Goal: Information Seeking & Learning: Learn about a topic

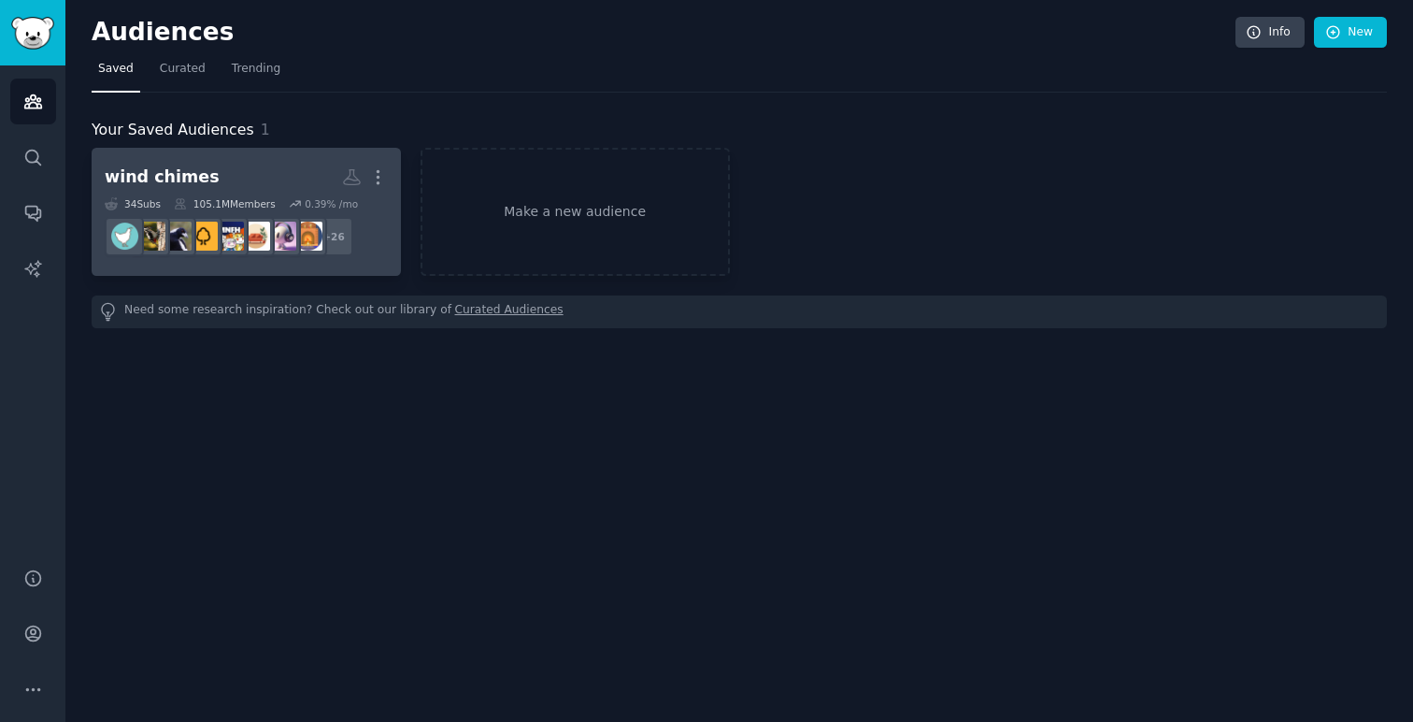
click at [264, 165] on h2 "wind chimes More" at bounding box center [246, 177] width 283 height 33
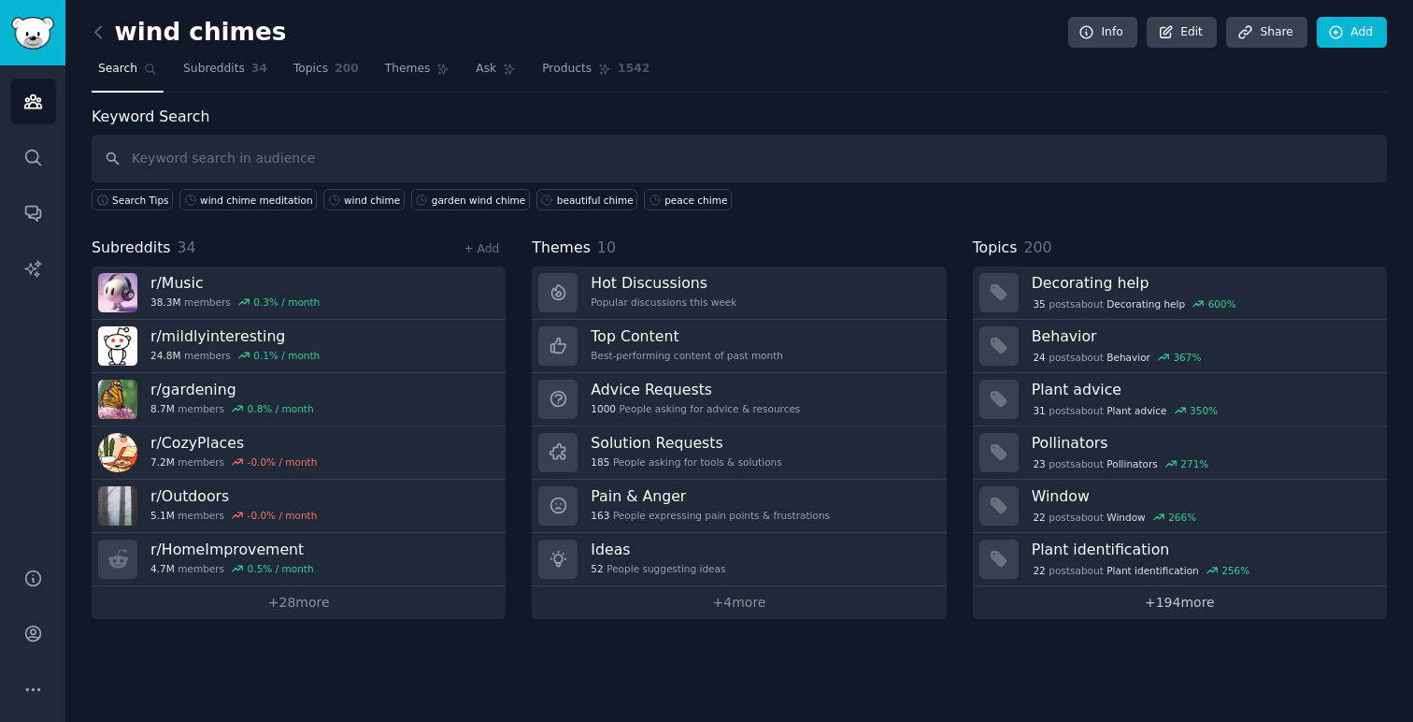
click at [1180, 598] on link "+ 194 more" at bounding box center [1180, 602] width 414 height 33
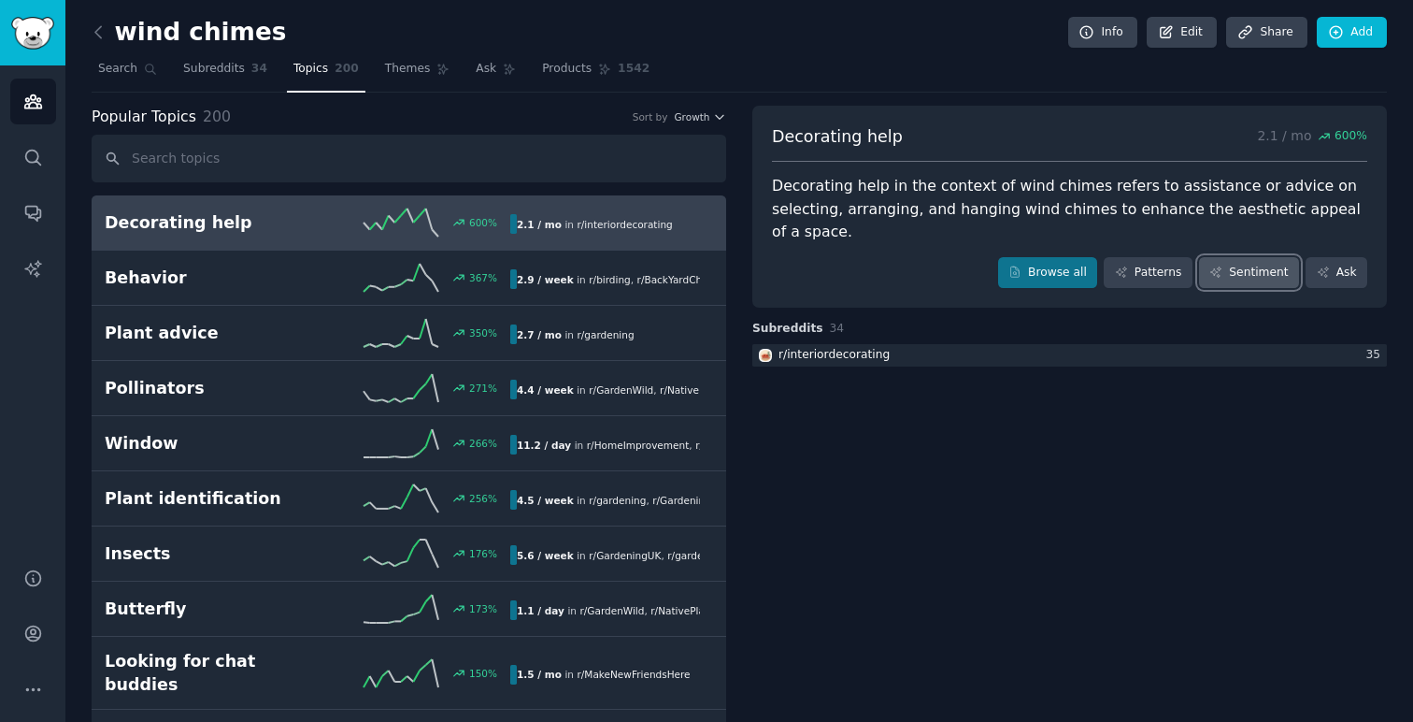
click at [1227, 279] on link "Sentiment" at bounding box center [1249, 273] width 100 height 32
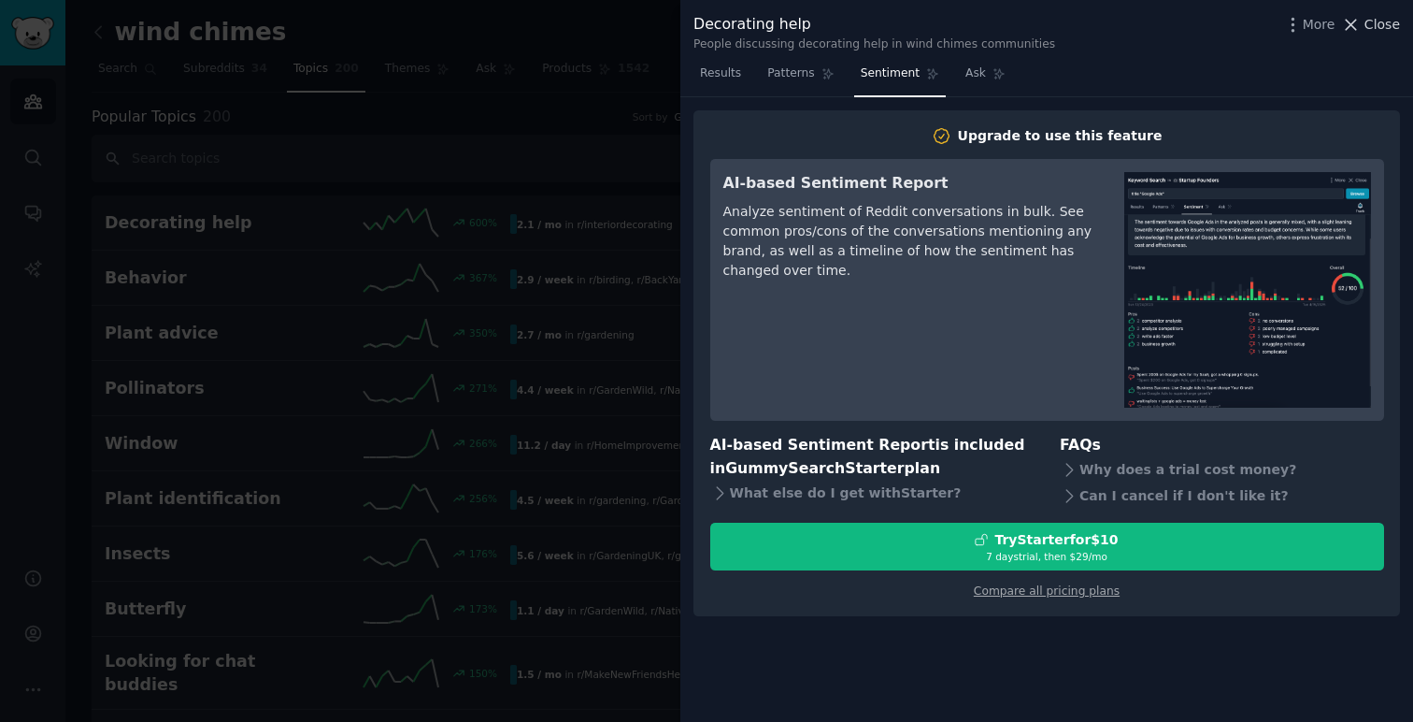
click at [1378, 30] on span "Close" at bounding box center [1383, 25] width 36 height 20
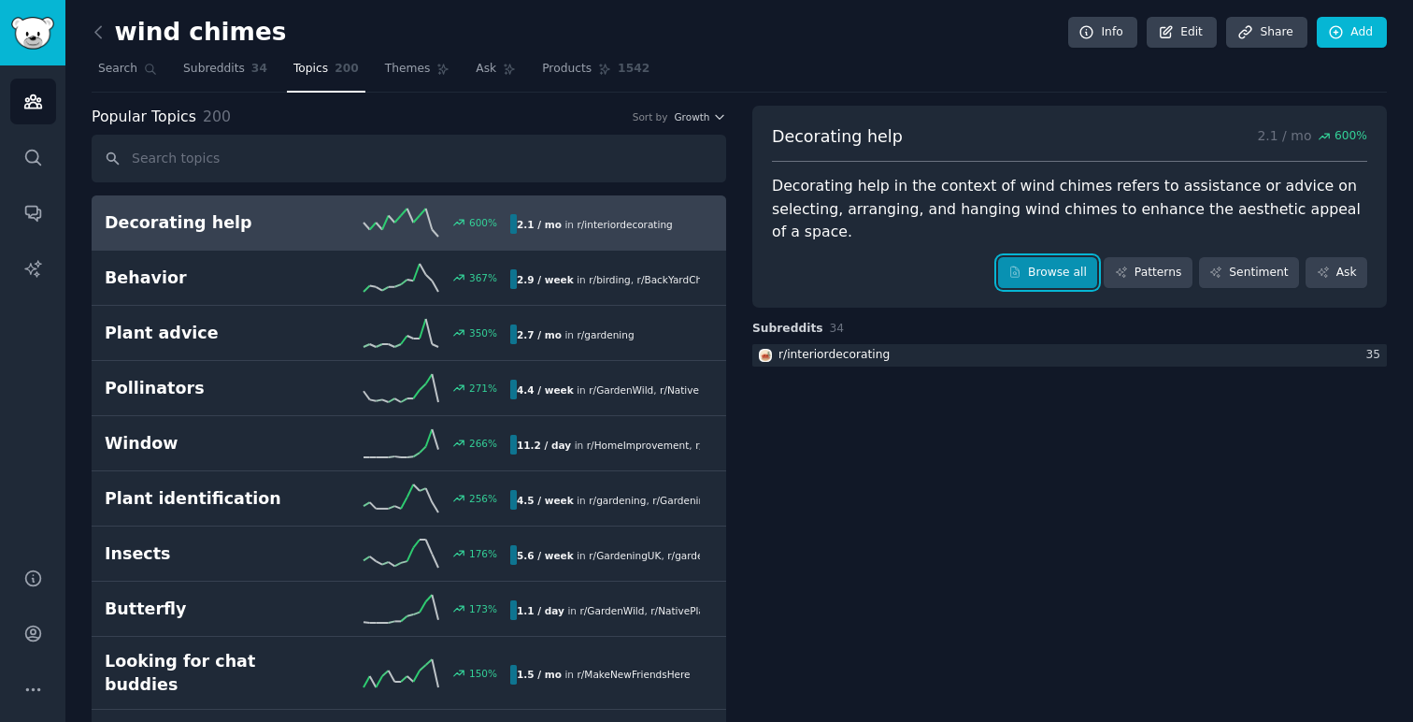
click at [1066, 276] on link "Browse all" at bounding box center [1048, 273] width 100 height 32
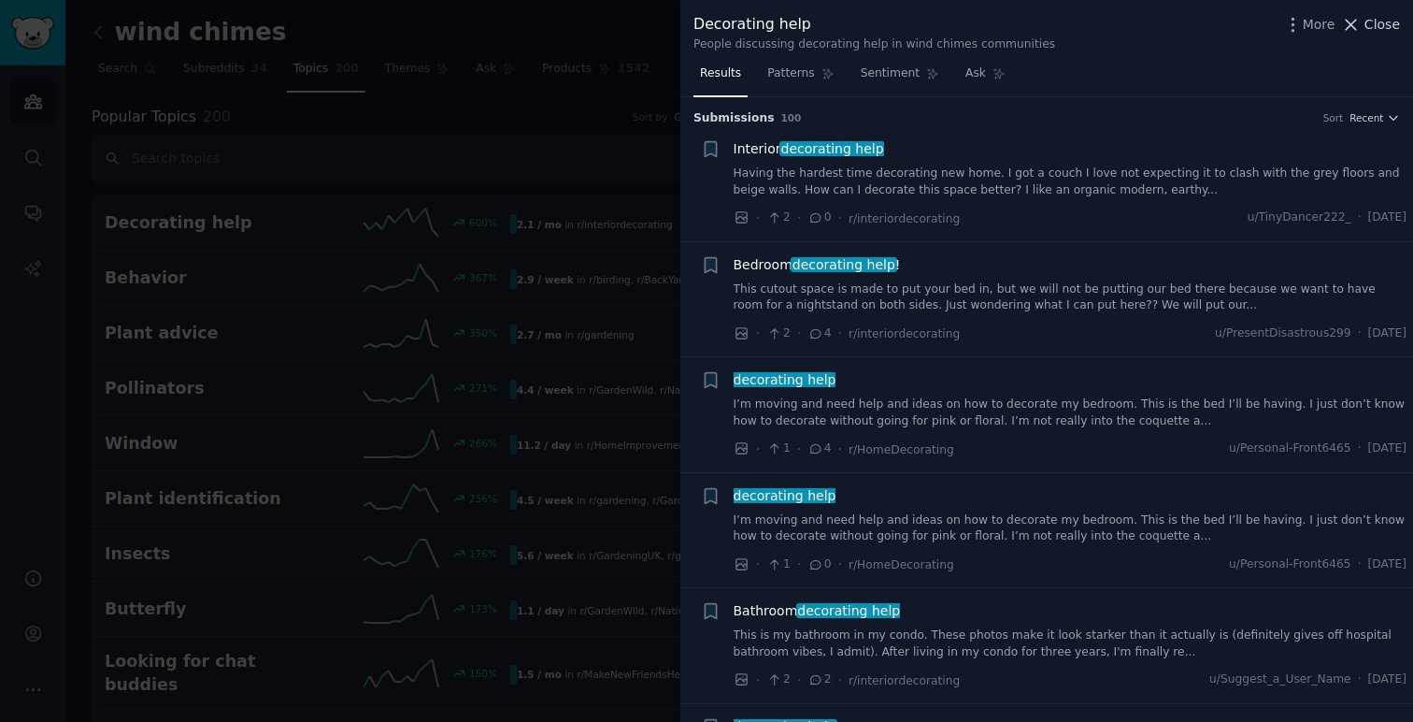
click at [1367, 26] on span "Close" at bounding box center [1383, 25] width 36 height 20
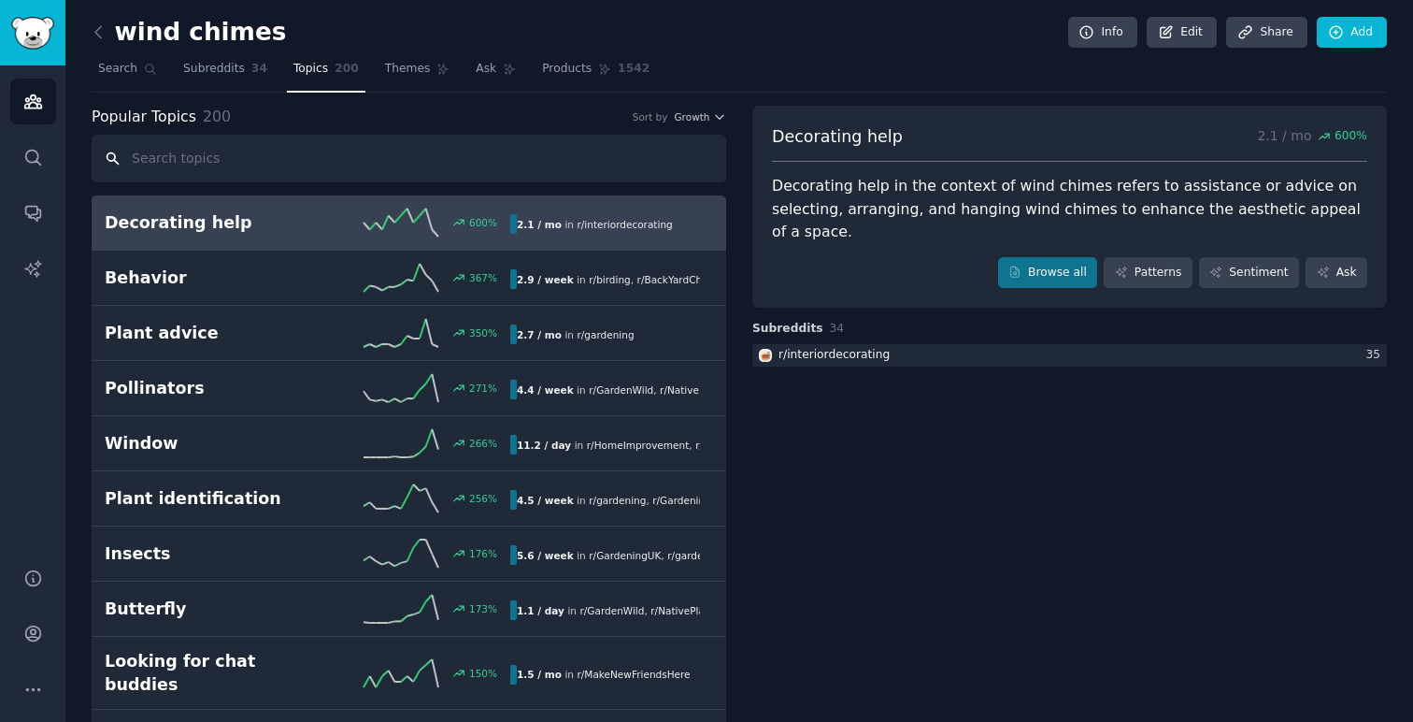
click at [250, 167] on input "text" at bounding box center [409, 159] width 635 height 48
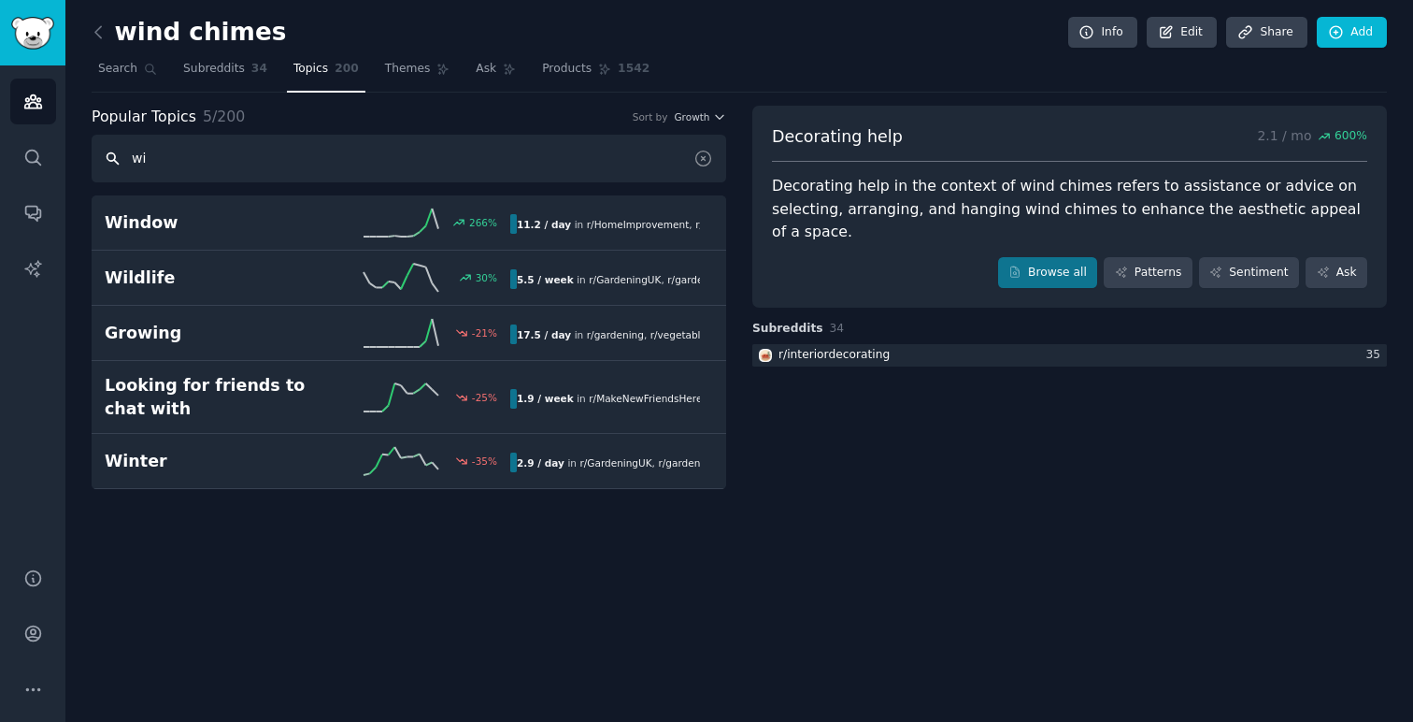
type input "w"
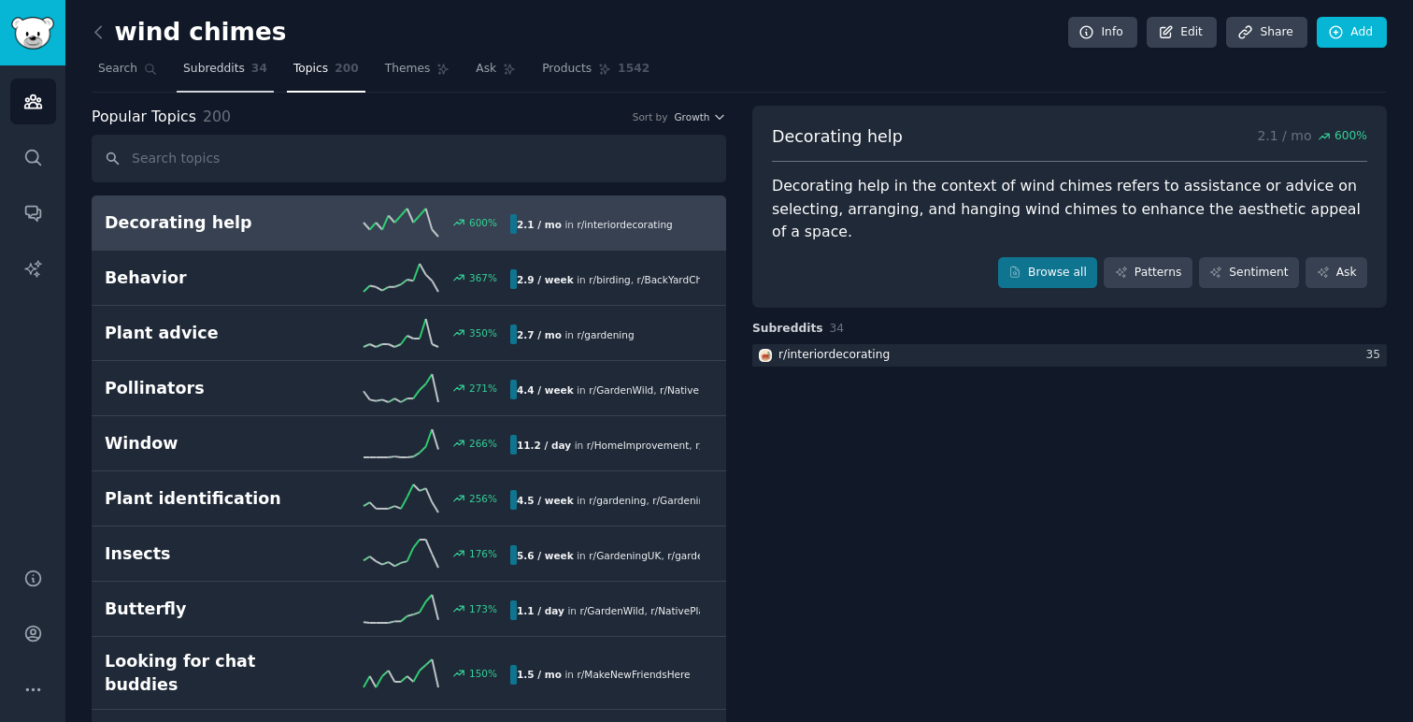
click at [218, 71] on span "Subreddits" at bounding box center [214, 69] width 62 height 17
